Goal: Contribute content: Contribute content

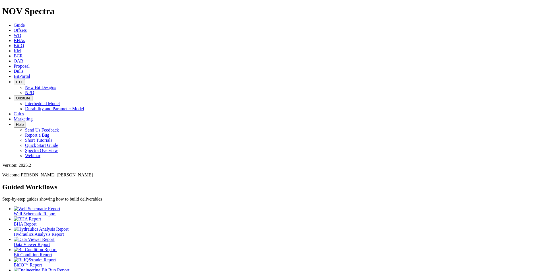
click at [24, 69] on span "Dulls" at bounding box center [19, 71] width 10 height 5
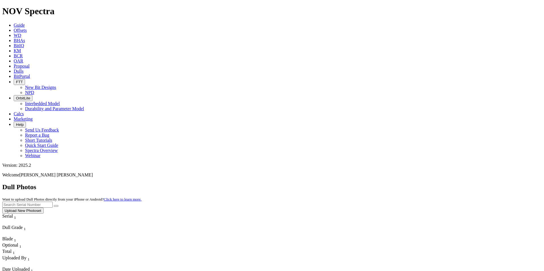
click at [44, 208] on button "Upload New Photoset" at bounding box center [22, 211] width 41 height 6
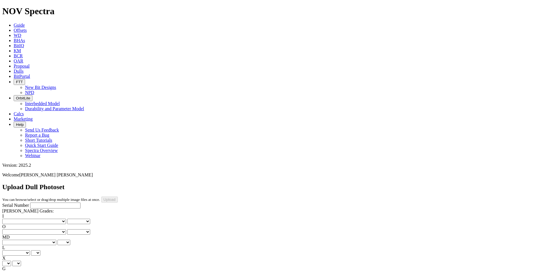
click at [42, 203] on input "Serial Number" at bounding box center [55, 206] width 50 height 6
type input "A319271"
type input "[DATE]"
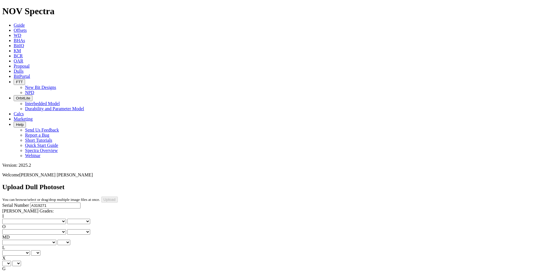
select select "string:_"
click at [11, 261] on select "X" at bounding box center [6, 263] width 9 height 5
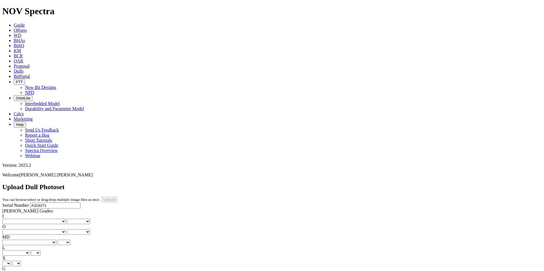
click at [11, 261] on select "X" at bounding box center [6, 263] width 9 height 5
select select "string:X"
click at [11, 261] on select "X" at bounding box center [6, 263] width 9 height 5
select select "string:X"
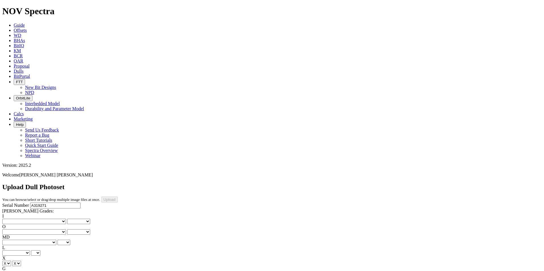
click at [46, 271] on select "Unknown I - In Gauge 1 - 1/16 in Undergauge" 2 - 2/16 in Undergauge = ⅛ in" 8 -…" at bounding box center [31, 274] width 58 height 5
select select "string:I"
click at [40, 271] on select "Unknown I - In Gauge 1 - 1/16 in Undergauge" 2 - 2/16 in Undergauge = ⅛ in" 8 -…" at bounding box center [31, 274] width 58 height 5
select select "string:I"
click at [29, 219] on select "No lost, worn or damaged cutters 0 1 2 3 4 5 6 7 8 No diamond table left on any…" at bounding box center [34, 221] width 64 height 5
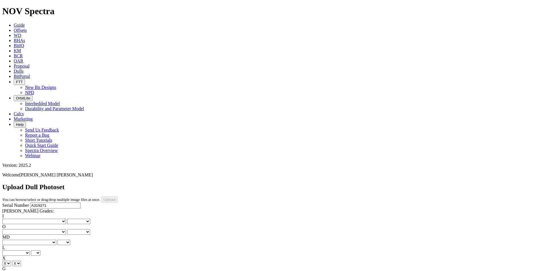
select select "number:0"
click at [11, 219] on select "No lost, worn or damaged cutters 0 1 2 3 4 5 6 7 8 No diamond table left on any…" at bounding box center [34, 221] width 64 height 5
select select "number:0"
click at [55, 230] on select "No lost, worn or damaged cutters 0 1 2 3 4 5 6 7 8 No diamond table left on any…" at bounding box center [34, 232] width 64 height 5
select select "number:0"
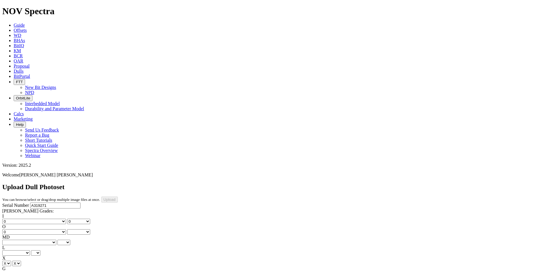
click at [40, 230] on select "No lost, worn or damaged cutters 0 1 2 3 4 5 6 7 8 No diamond table left on any…" at bounding box center [34, 232] width 64 height 5
select select "number:0"
click at [30, 240] on select "BF - Bond Failure BT - Broken Teeth/Cutters BU - Balled Up Bit CR - Cored CT - …" at bounding box center [29, 242] width 54 height 5
select select "string:NO"
click at [11, 240] on select "BF - Bond Failure BT - Broken Teeth/Cutters BU - Balled Up Bit CR - Cored CT - …" at bounding box center [29, 242] width 54 height 5
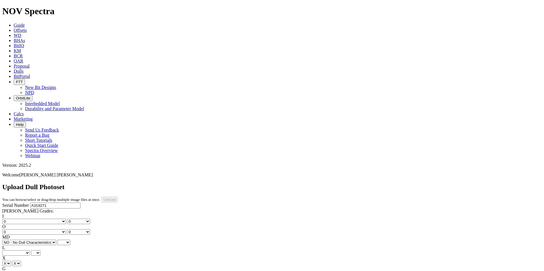
select select "string:NO"
click at [30, 251] on select "A - All C - Cone G - Gauge N - Nose S - Shoulder T - Taper" at bounding box center [16, 253] width 28 height 5
select select "string:A"
click at [30, 251] on select "A - All C - Cone G - Gauge N - Nose S - Shoulder T - Taper" at bounding box center [16, 253] width 28 height 5
select select "string:A"
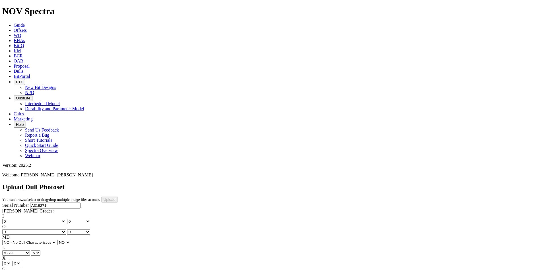
select select "string:NO"
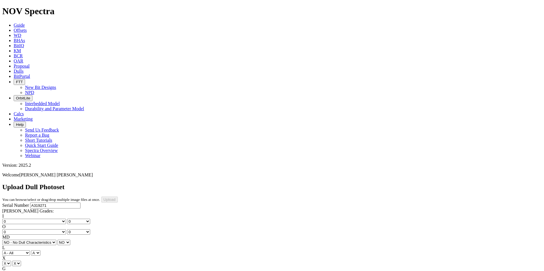
drag, startPoint x: 133, startPoint y: 261, endPoint x: 133, endPoint y: 257, distance: 3.7
drag, startPoint x: 131, startPoint y: 258, endPoint x: 133, endPoint y: 251, distance: 7.4
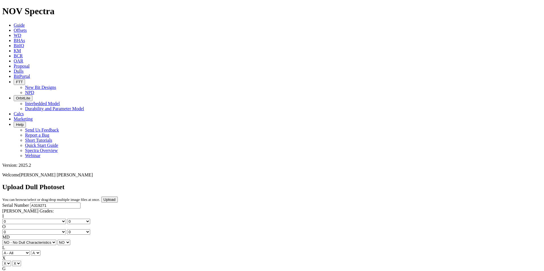
drag, startPoint x: 131, startPoint y: 257, endPoint x: 131, endPoint y: 251, distance: 6.0
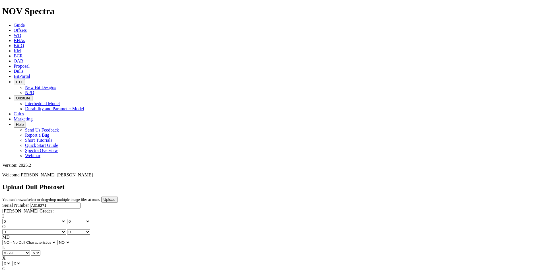
click at [118, 197] on input "Upload" at bounding box center [109, 200] width 16 height 6
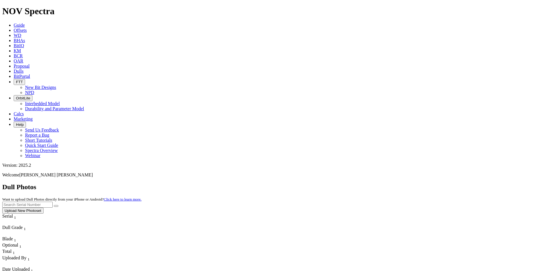
click at [44, 208] on button "Upload New Photoset" at bounding box center [22, 211] width 41 height 6
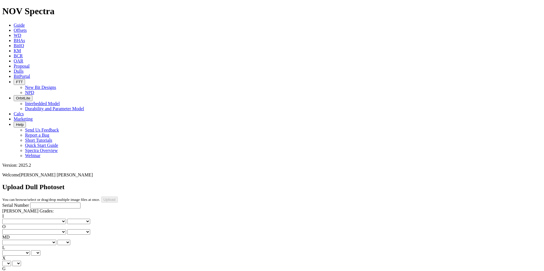
scroll to position [114, 0]
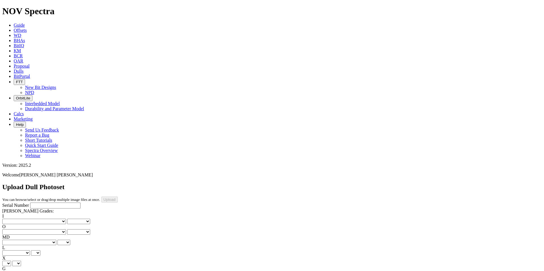
scroll to position [48, 0]
drag, startPoint x: 132, startPoint y: 212, endPoint x: 132, endPoint y: 206, distance: 6.5
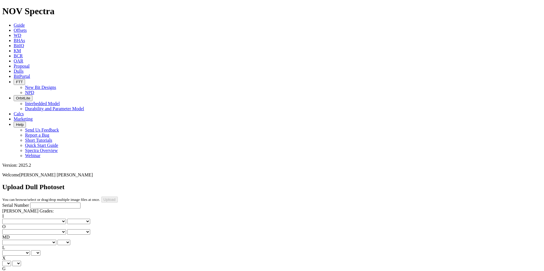
scroll to position [0, 0]
type input "[DATE]"
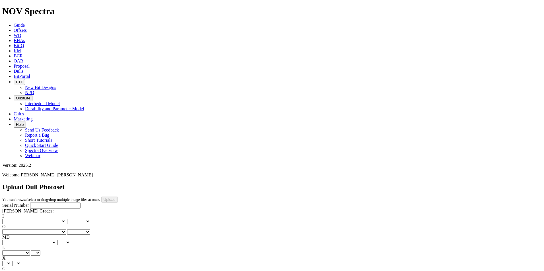
select select "string:_"
click at [11, 261] on select "X" at bounding box center [6, 263] width 9 height 5
select select "string:X"
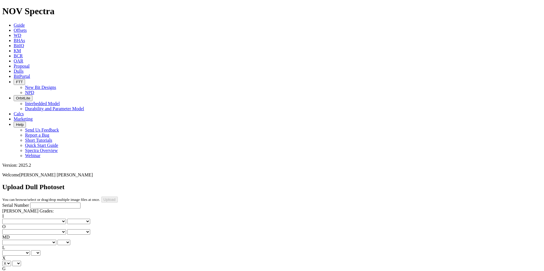
click at [11, 261] on select "X" at bounding box center [6, 263] width 9 height 5
select select "string:X"
click at [56, 271] on select "Unknown I - In Gauge 1 - 1/16 in Undergauge" 2 - 2/16 in Undergauge = ⅛ in" 8 -…" at bounding box center [31, 274] width 58 height 5
select select "string:I"
click at [40, 271] on select "Unknown I - In Gauge 1 - 1/16 in Undergauge" 2 - 2/16 in Undergauge = ⅛ in" 8 -…" at bounding box center [31, 274] width 58 height 5
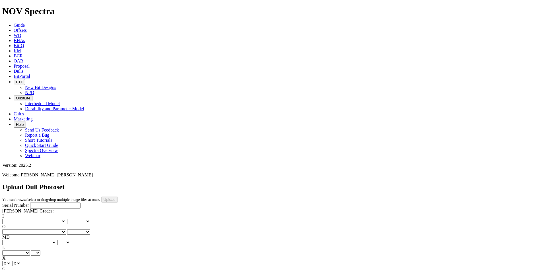
select select "string:I"
click at [32, 203] on input "Serial Number" at bounding box center [55, 206] width 50 height 6
type input "A319272"
select select "string:I"
click at [26, 219] on select "No lost, worn or damaged cutters 0 1 2 3 4 5 6 7 8 No diamond table left on any…" at bounding box center [34, 221] width 64 height 5
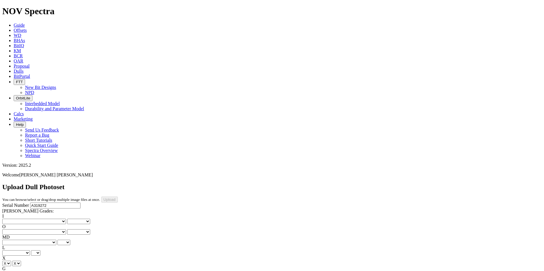
select select "number:3"
click at [11, 219] on select "No lost, worn or damaged cutters 0 1 2 3 4 5 6 7 8 No diamond table left on any…" at bounding box center [34, 221] width 64 height 5
select select "number:3"
click at [55, 230] on select "No lost, worn or damaged cutters 0 1 2 3 4 5 6 7 8 No diamond table left on any…" at bounding box center [34, 232] width 64 height 5
select select "number:2"
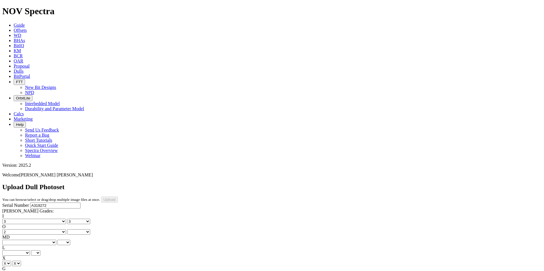
click at [40, 230] on select "No lost, worn or damaged cutters 0 1 2 3 4 5 6 7 8 No diamond table left on any…" at bounding box center [34, 232] width 64 height 5
select select "number:2"
click at [30, 251] on select "A - All C - Cone G - Gauge N - Nose S - Shoulder T - Taper" at bounding box center [16, 253] width 28 height 5
select select "string:N"
click at [30, 251] on select "A - All C - Cone G - Gauge N - Nose S - Shoulder T - Taper" at bounding box center [16, 253] width 28 height 5
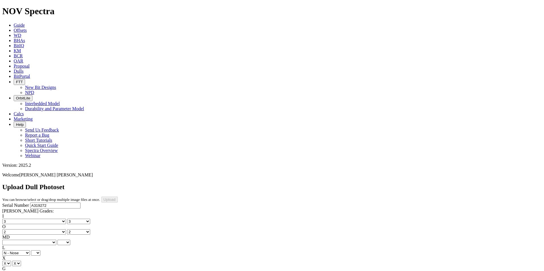
select select "string:N"
click at [24, 240] on select "BF - Bond Failure BT - Broken Teeth/Cutters BU - Balled Up Bit CR - Cored CT - …" at bounding box center [29, 242] width 54 height 5
select select "string:BT"
click at [11, 240] on select "BF - Bond Failure BT - Broken Teeth/Cutters BU - Balled Up Bit CR - Cored CT - …" at bounding box center [29, 242] width 54 height 5
select select "string:BT"
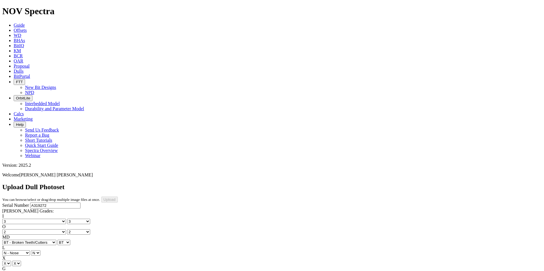
select select "string:CT"
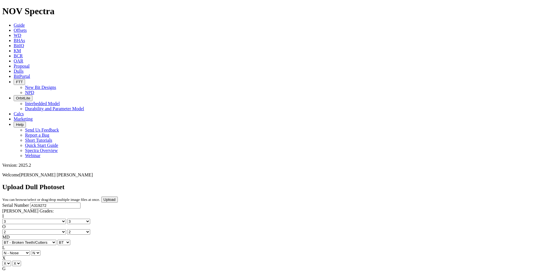
select select "string:WT"
click at [118, 197] on input "Upload" at bounding box center [109, 200] width 16 height 6
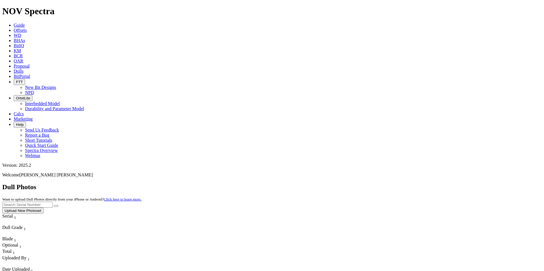
click at [44, 208] on button "Upload New Photoset" at bounding box center [22, 211] width 41 height 6
